Goal: Information Seeking & Learning: Learn about a topic

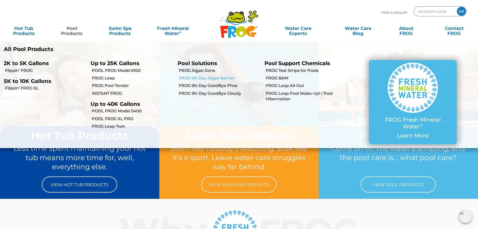
click at [206, 78] on link "FROG 90-Day Algae Barrier" at bounding box center [220, 78] width 82 height 6
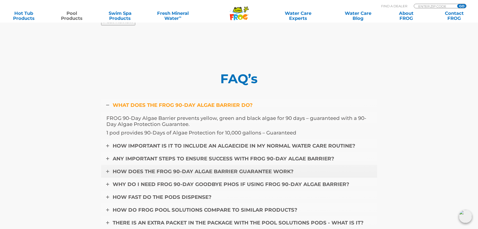
scroll to position [1958, 0]
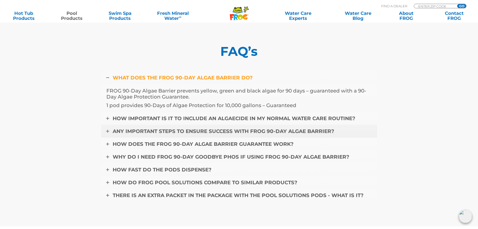
click at [198, 133] on span "ANY IMPORTANT STEPS TO ENSURE SUCCESS WITH FROG 90-DAY ALGAE BARRIER?" at bounding box center [224, 131] width 222 height 6
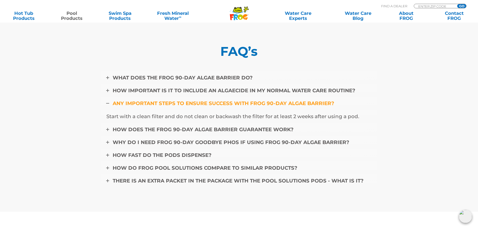
click at [463, 214] on img at bounding box center [465, 216] width 13 height 13
click at [366, 28] on div "FAQ’s WHAT DOES THE FROG 90-DAY ALGAE BARRIER DO? FROG 90-Day Algae Barrier pre…" at bounding box center [239, 119] width 301 height 186
click at [196, 127] on span "HOW DOES THE FROG 90-DAY ALGAE BARRIER GUARANTEE WORK?" at bounding box center [203, 129] width 181 height 6
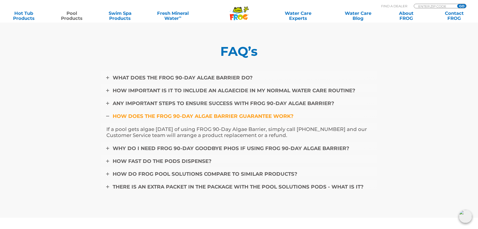
click at [233, 114] on span "HOW DOES THE FROG 90-DAY ALGAE BARRIER GUARANTEE WORK?" at bounding box center [203, 116] width 181 height 6
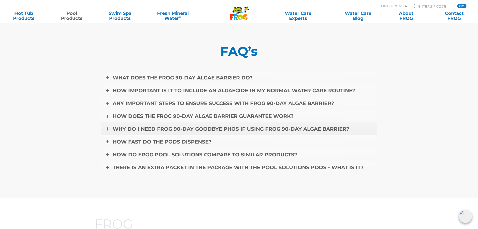
click at [221, 128] on span "WHY DO I NEED FROG 90-DAY GOODBYE PHOS IF USING FROG 90-DAY ALGAE BARRIER?" at bounding box center [231, 129] width 237 height 6
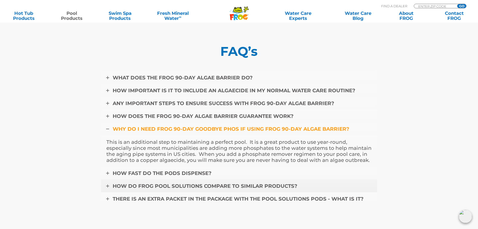
click at [182, 186] on span "HOW DO FROG POOL SOLUTIONS COMPARE TO SIMILAR PRODUCTS?" at bounding box center [205, 186] width 185 height 6
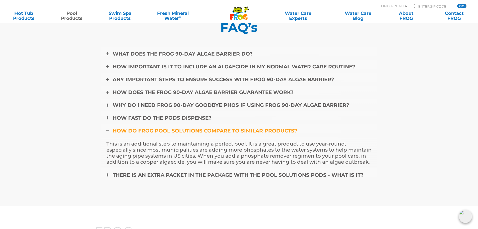
scroll to position [1983, 0]
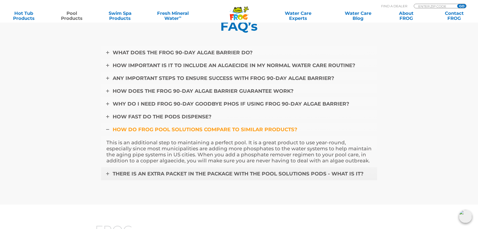
click at [197, 170] on link "THERE IS AN EXTRA PACKET IN THE PACKAGE WITH THE POOL SOLUTIONS PODS - WHAT IS …" at bounding box center [239, 173] width 276 height 13
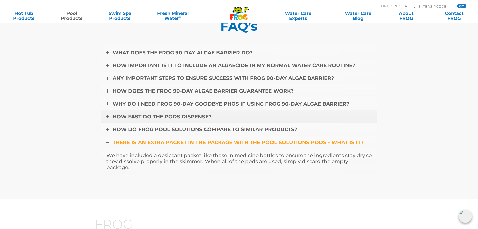
click at [210, 116] on span "HOW FAST DO THE PODS DISPENSE?" at bounding box center [162, 116] width 99 height 6
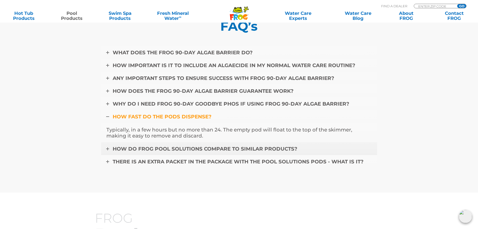
click at [210, 150] on span "HOW DO FROG POOL SOLUTIONS COMPARE TO SIMILAR PRODUCTS?" at bounding box center [205, 149] width 185 height 6
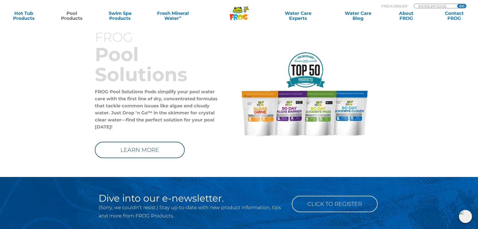
scroll to position [2176, 0]
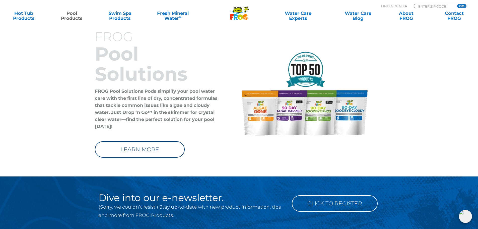
click at [293, 96] on img at bounding box center [305, 93] width 141 height 89
click at [321, 126] on img at bounding box center [305, 93] width 141 height 89
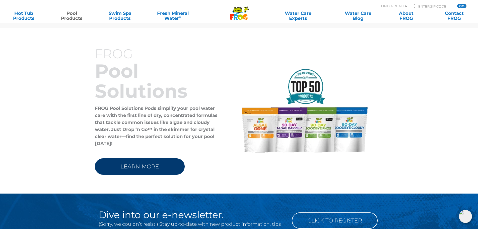
scroll to position [2151, 0]
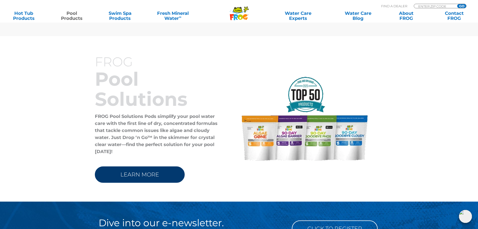
click at [153, 169] on link "LEARN MORE" at bounding box center [140, 174] width 90 height 16
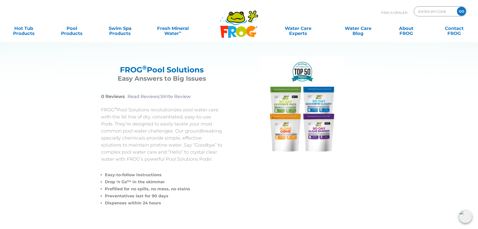
click at [352, 105] on div at bounding box center [302, 107] width 134 height 102
click at [407, 31] on link "About FROG" at bounding box center [406, 28] width 37 height 10
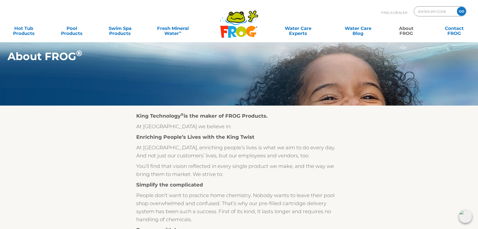
click at [299, 33] on link "Water Care Experts" at bounding box center [298, 28] width 61 height 10
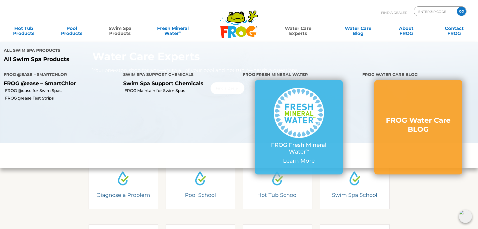
click at [119, 30] on link "Swim Spa Products" at bounding box center [119, 28] width 37 height 10
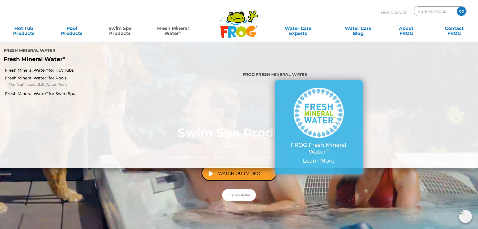
click at [172, 26] on link "Fresh Mineral Water ∞" at bounding box center [172, 28] width 47 height 10
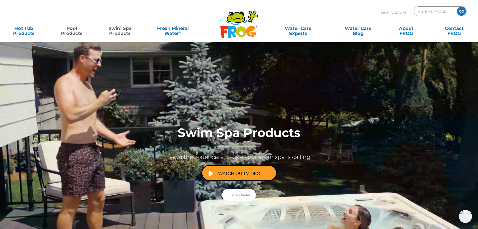
click at [71, 33] on link "Pool Products" at bounding box center [71, 28] width 37 height 10
